Goal: Check status: Check status

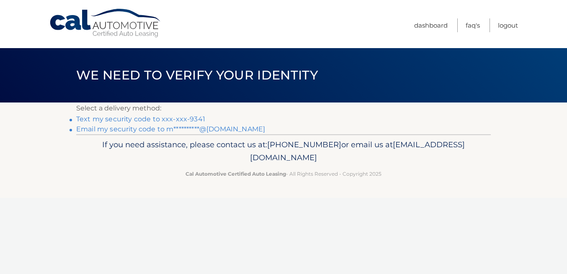
click at [184, 122] on link "Text my security code to xxx-xxx-9341" at bounding box center [140, 119] width 129 height 8
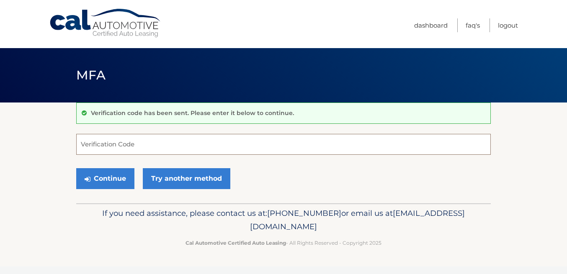
click at [172, 140] on input "Verification Code" at bounding box center [283, 144] width 414 height 21
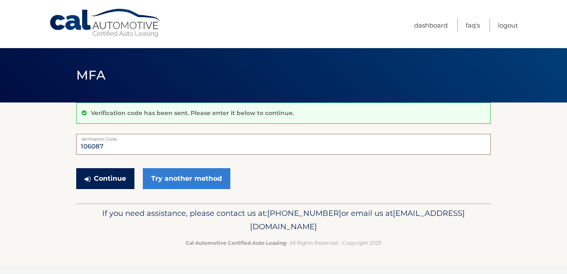
type input "106087"
click at [118, 179] on button "Continue" at bounding box center [105, 178] width 58 height 21
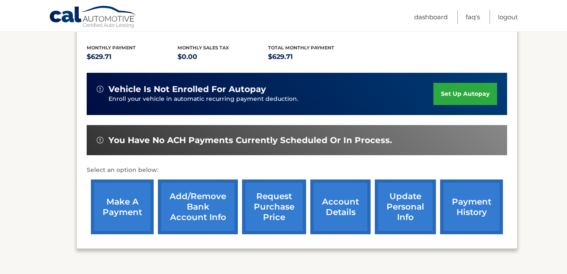
scroll to position [176, 0]
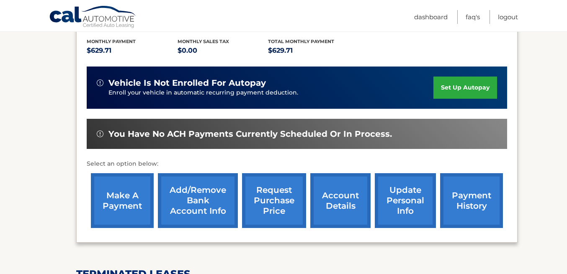
click at [337, 205] on link "account details" at bounding box center [340, 200] width 60 height 55
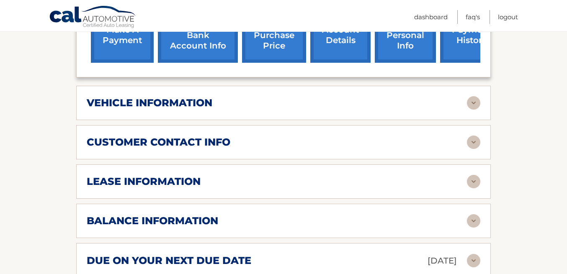
scroll to position [367, 0]
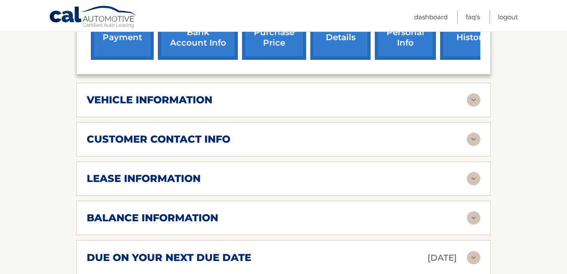
click at [345, 172] on div "lease information" at bounding box center [277, 178] width 380 height 13
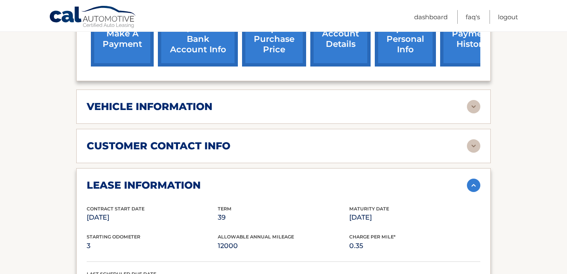
scroll to position [359, 0]
